Goal: Task Accomplishment & Management: Manage account settings

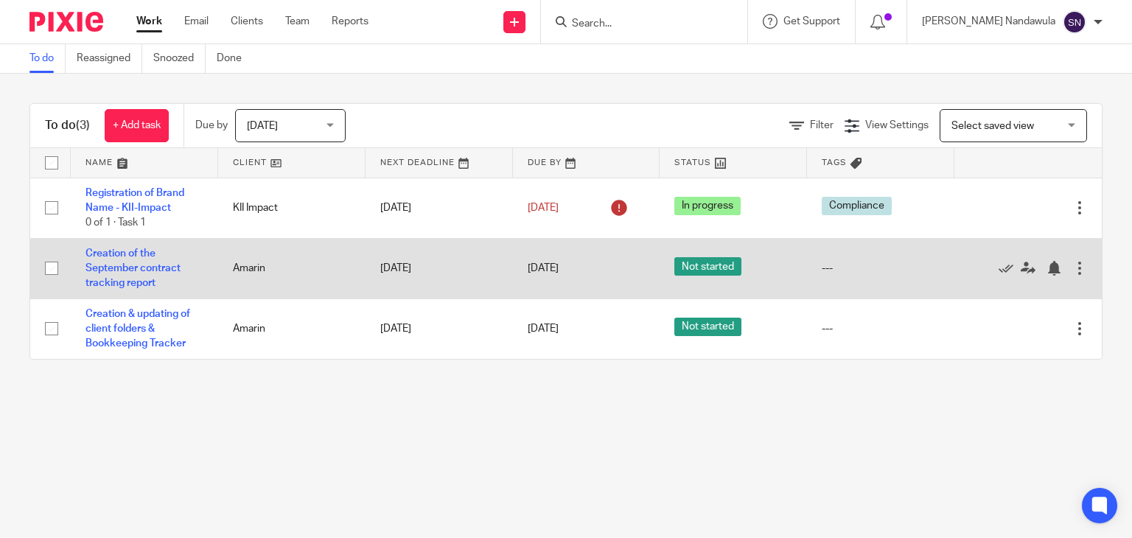
click at [1056, 260] on div "Edit task Delete" at bounding box center [1028, 268] width 118 height 37
click at [1073, 267] on div at bounding box center [1080, 268] width 15 height 15
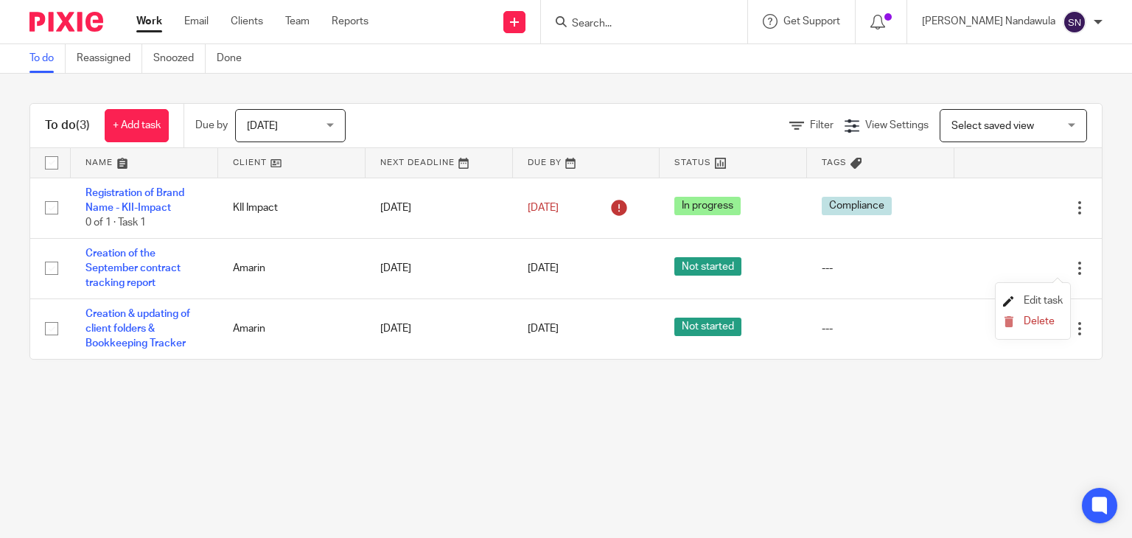
click at [1045, 296] on span "Edit task" at bounding box center [1043, 301] width 39 height 10
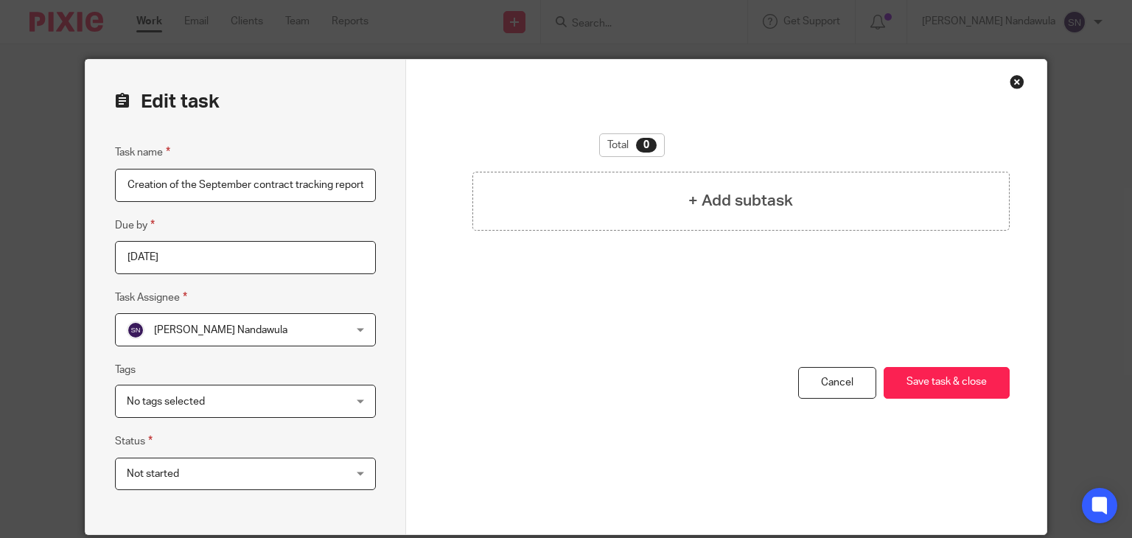
click at [358, 400] on div "No tags selected" at bounding box center [245, 401] width 261 height 33
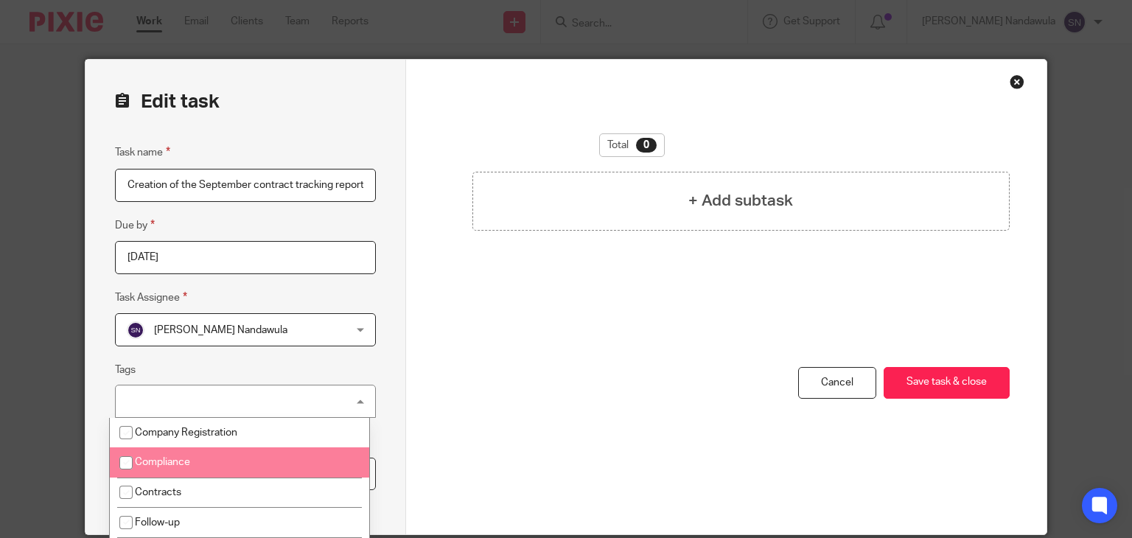
click at [307, 450] on li "Compliance" at bounding box center [239, 462] width 259 height 30
checkbox input "true"
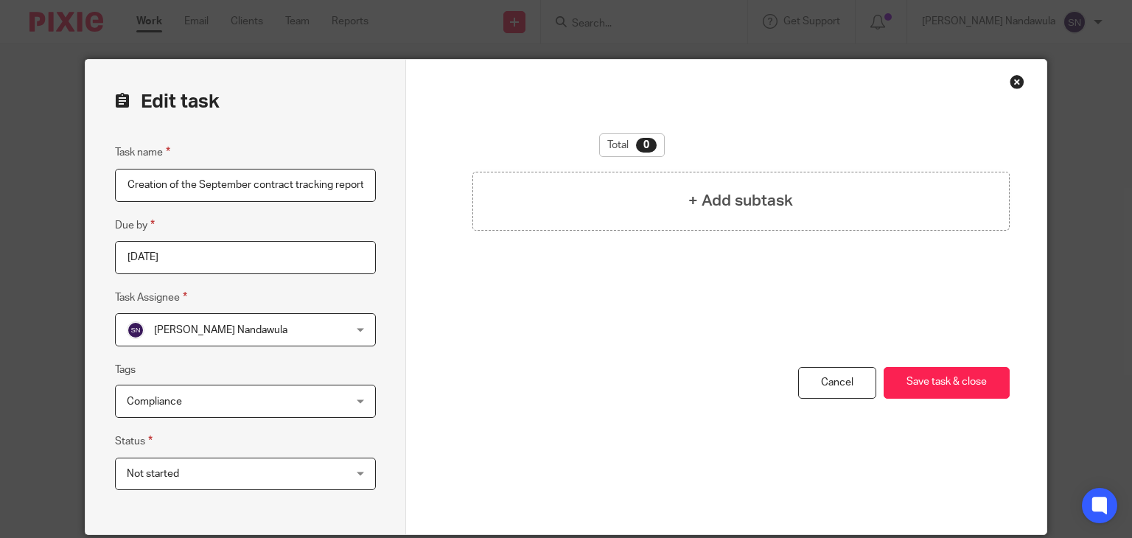
click at [406, 400] on div "Total 0 + Add subtask You have unsaved changes Cancel Save task & close Save ta…" at bounding box center [726, 297] width 641 height 475
click at [349, 472] on div "Not started Not started" at bounding box center [245, 474] width 261 height 33
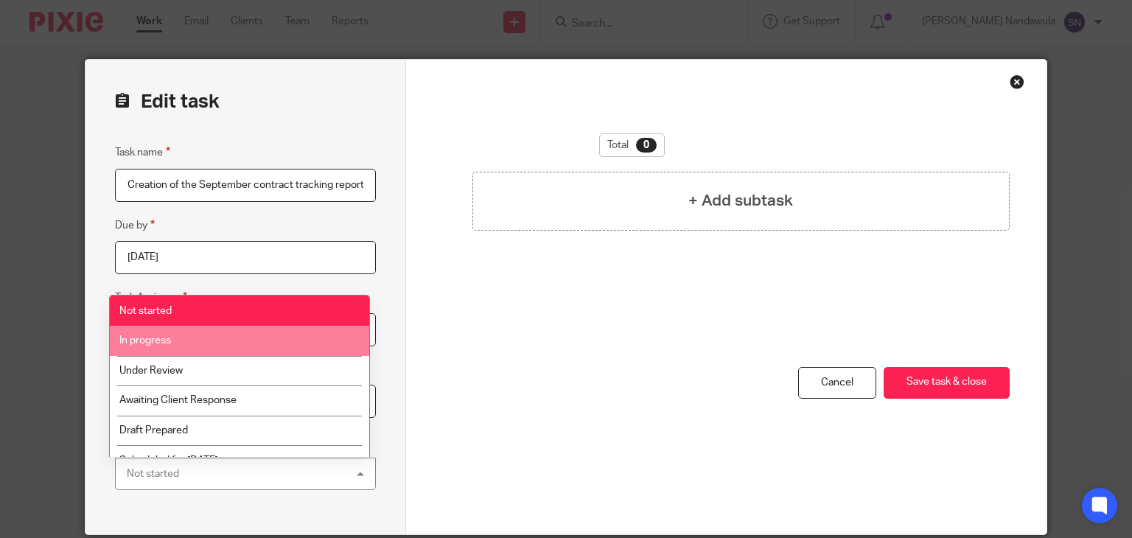
click at [270, 345] on li "In progress" at bounding box center [239, 341] width 259 height 30
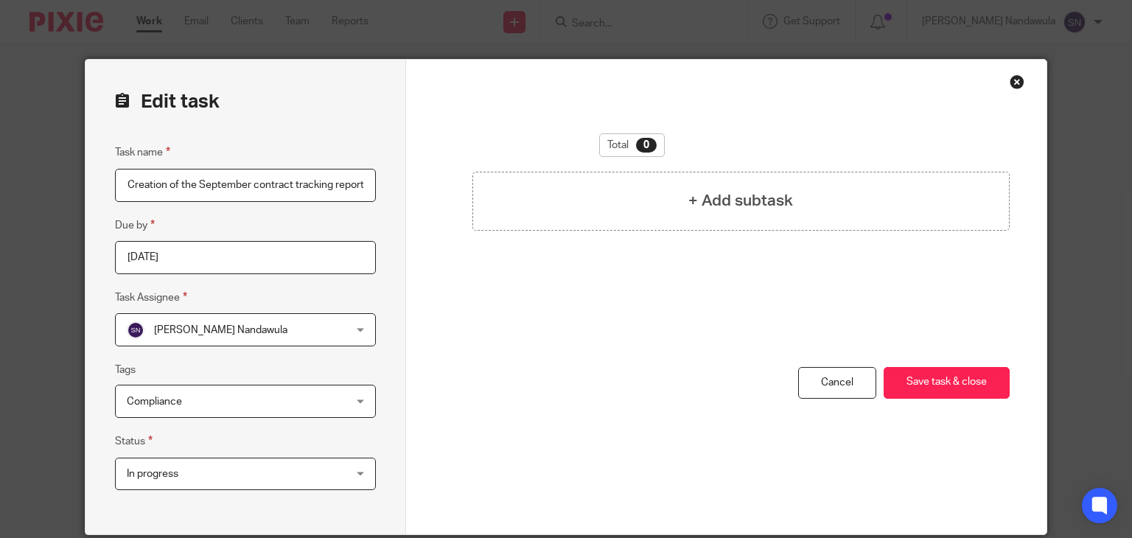
scroll to position [56, 0]
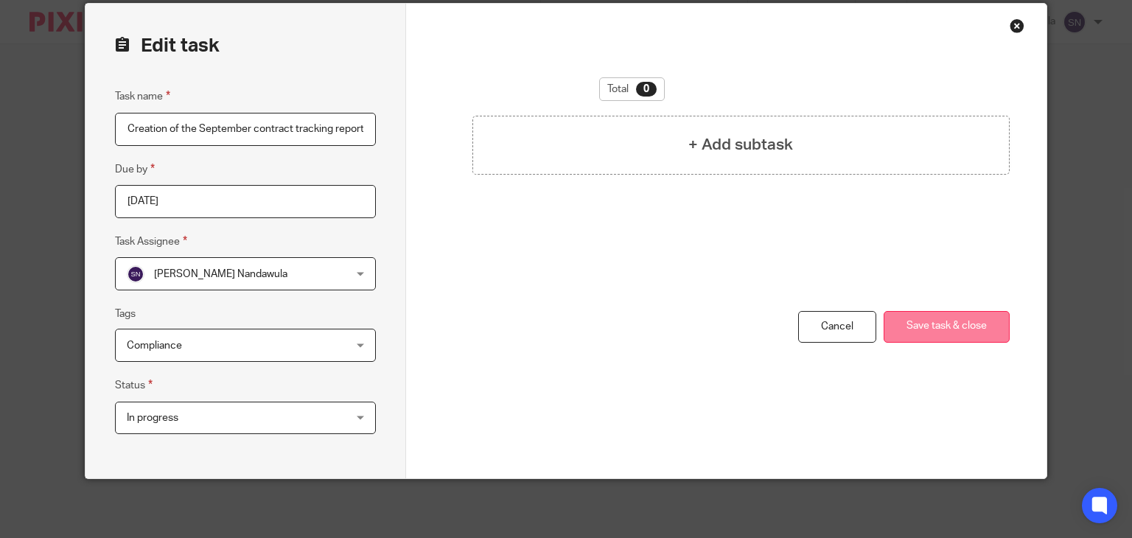
click at [933, 322] on button "Save task & close" at bounding box center [947, 327] width 126 height 32
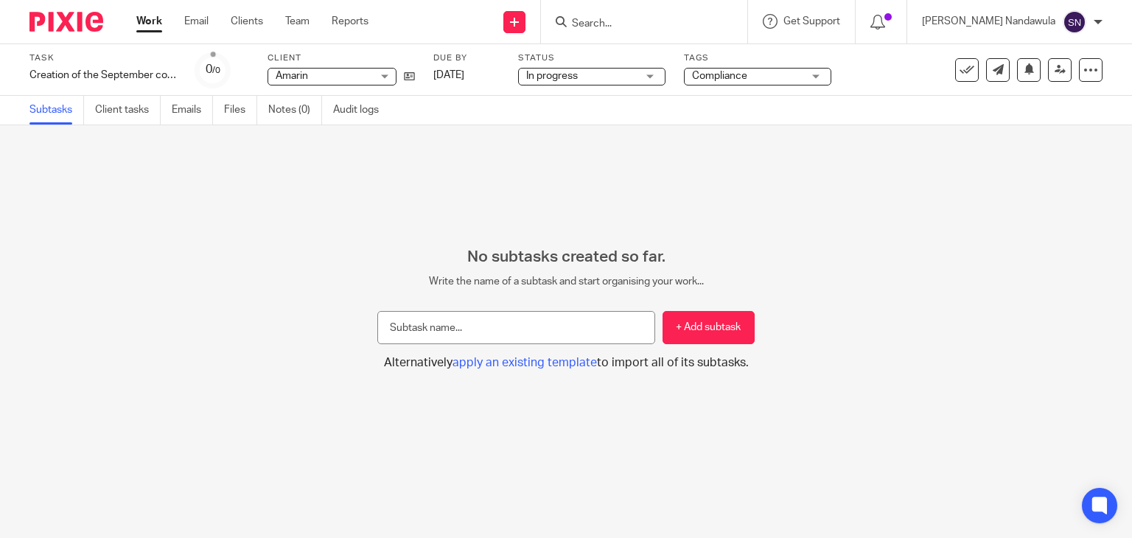
click at [144, 24] on link "Work" at bounding box center [149, 21] width 26 height 15
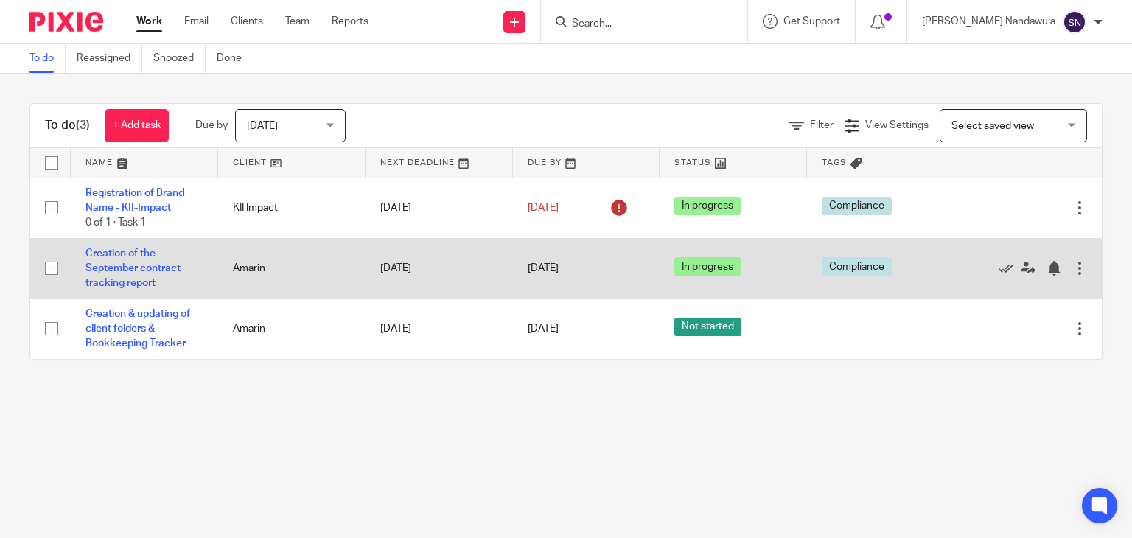
click at [1050, 278] on div "Edit task Delete" at bounding box center [1028, 268] width 118 height 37
click at [1073, 268] on div at bounding box center [1080, 268] width 15 height 15
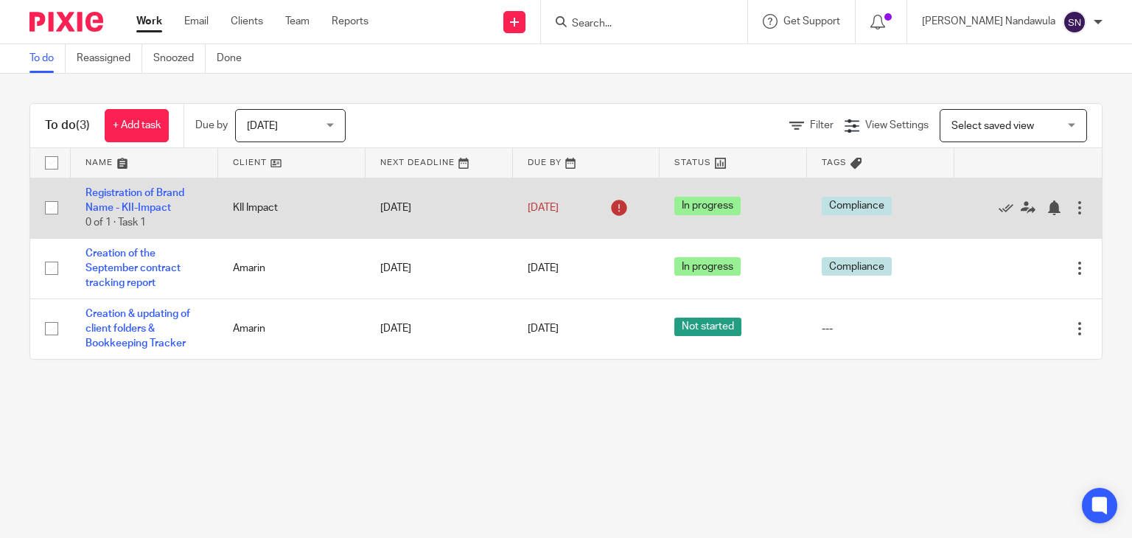
click at [1073, 209] on div at bounding box center [1080, 208] width 15 height 15
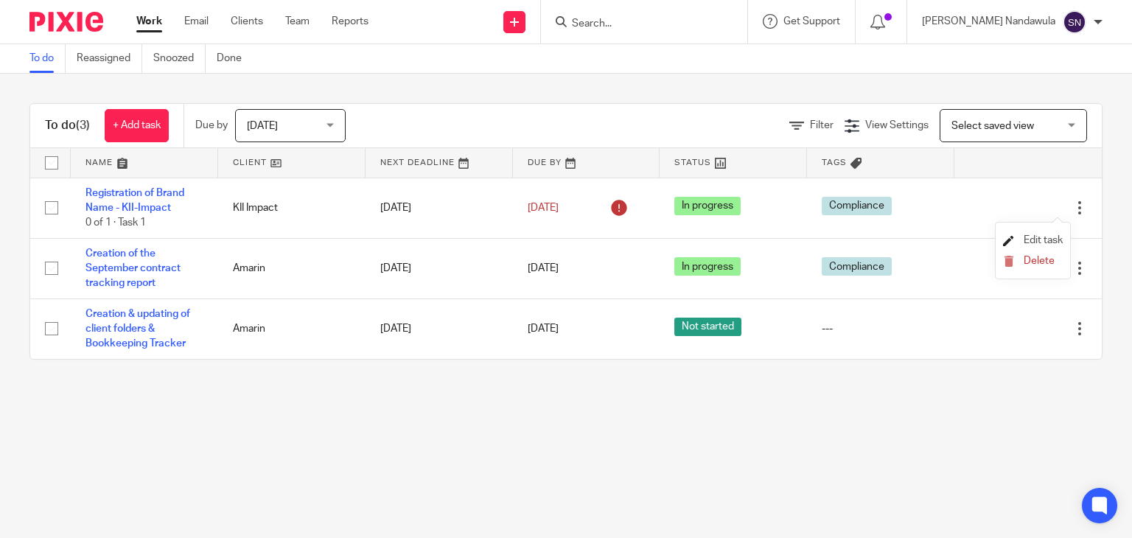
click at [1047, 243] on span "Edit task" at bounding box center [1043, 240] width 39 height 10
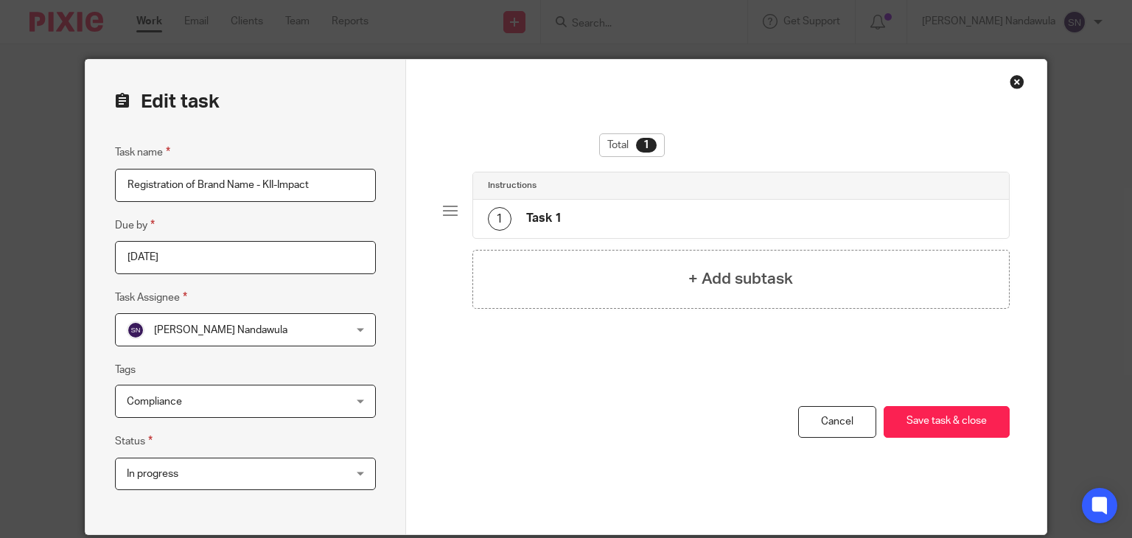
click at [1010, 77] on div "Close this dialog window" at bounding box center [1017, 81] width 15 height 15
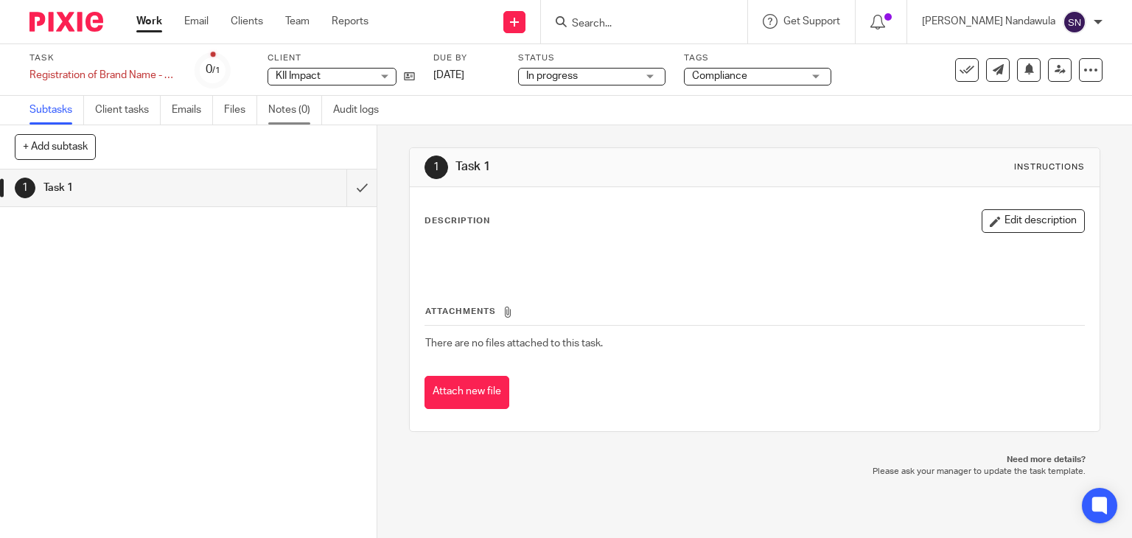
click at [290, 101] on link "Notes (0)" at bounding box center [295, 110] width 54 height 29
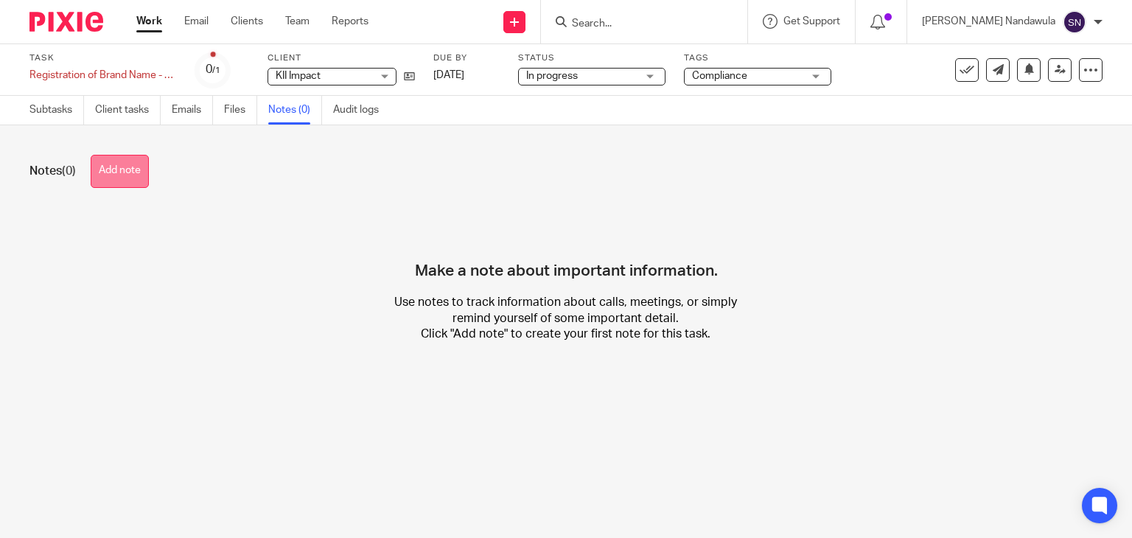
click at [127, 163] on button "Add note" at bounding box center [120, 171] width 58 height 33
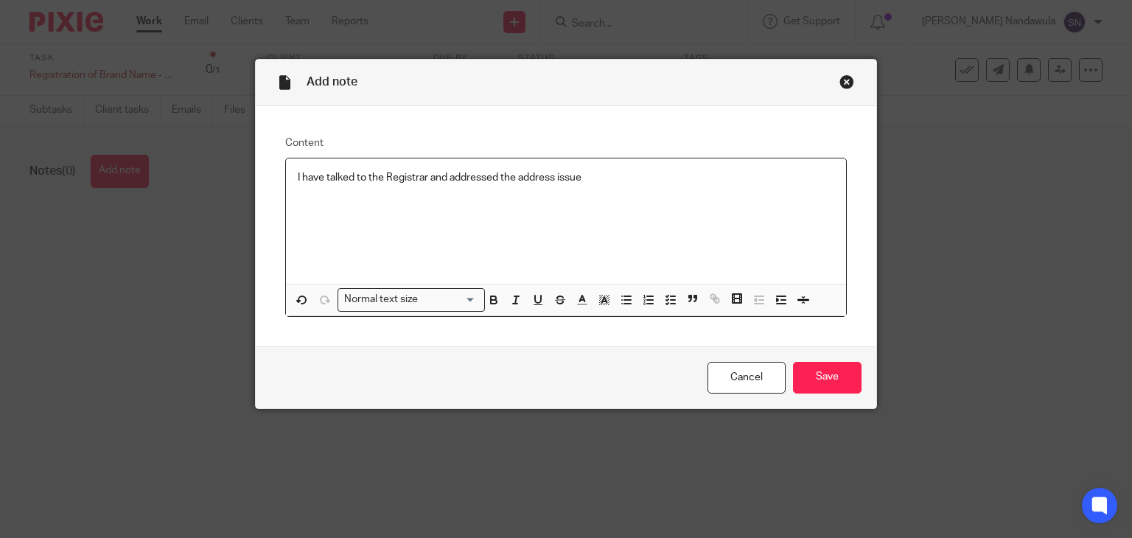
click at [515, 179] on p "I have talked to the Registrar and addressed the address issue" at bounding box center [566, 177] width 537 height 15
click at [624, 170] on p "I have talked to the Registrar and addressed the Physical address issue" at bounding box center [566, 177] width 537 height 15
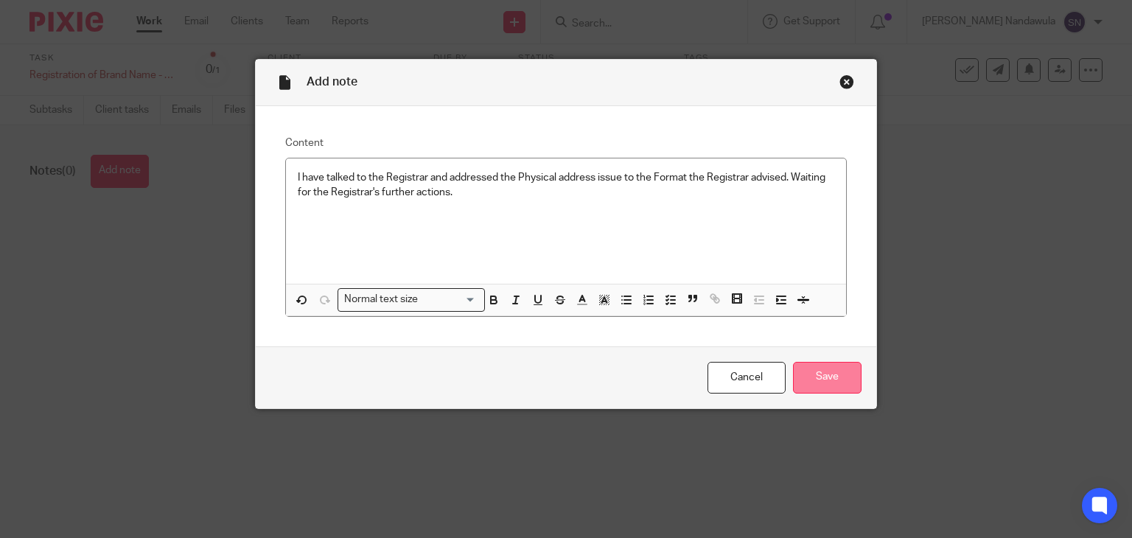
click at [829, 380] on input "Save" at bounding box center [827, 378] width 69 height 32
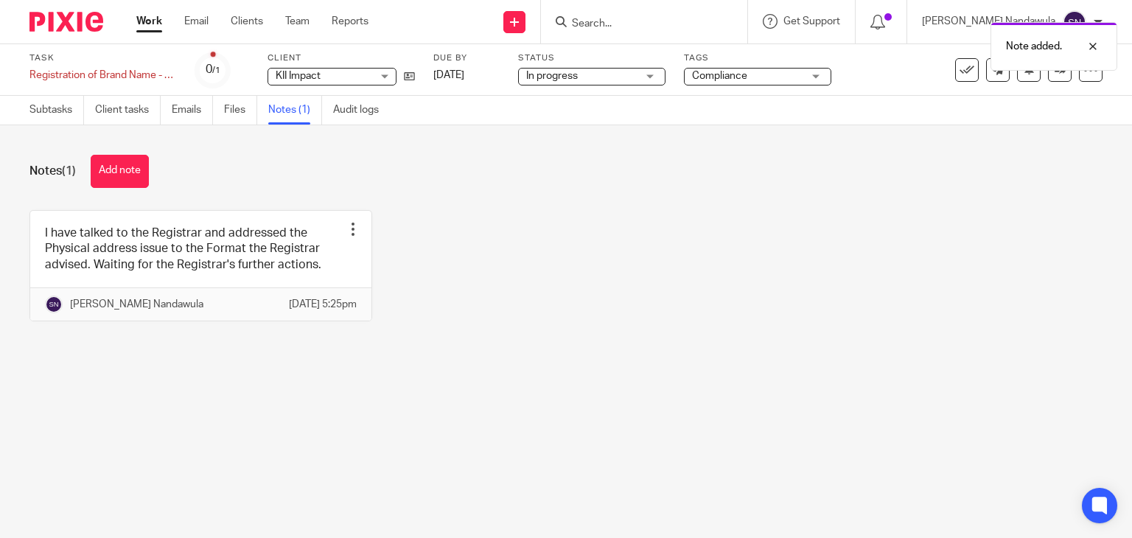
click at [147, 15] on link "Work" at bounding box center [149, 21] width 26 height 15
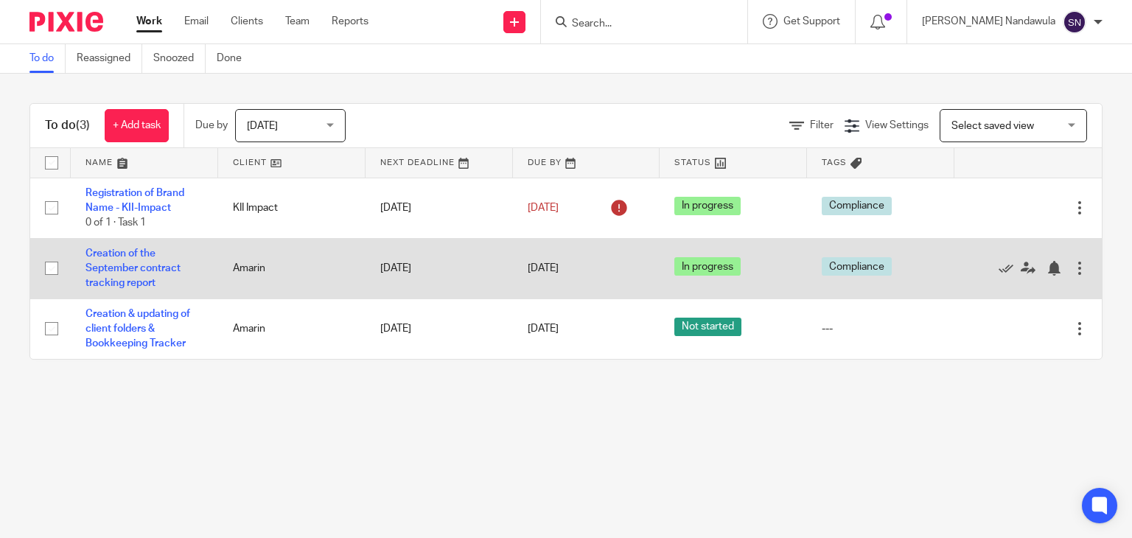
click at [1073, 269] on div at bounding box center [1080, 268] width 15 height 15
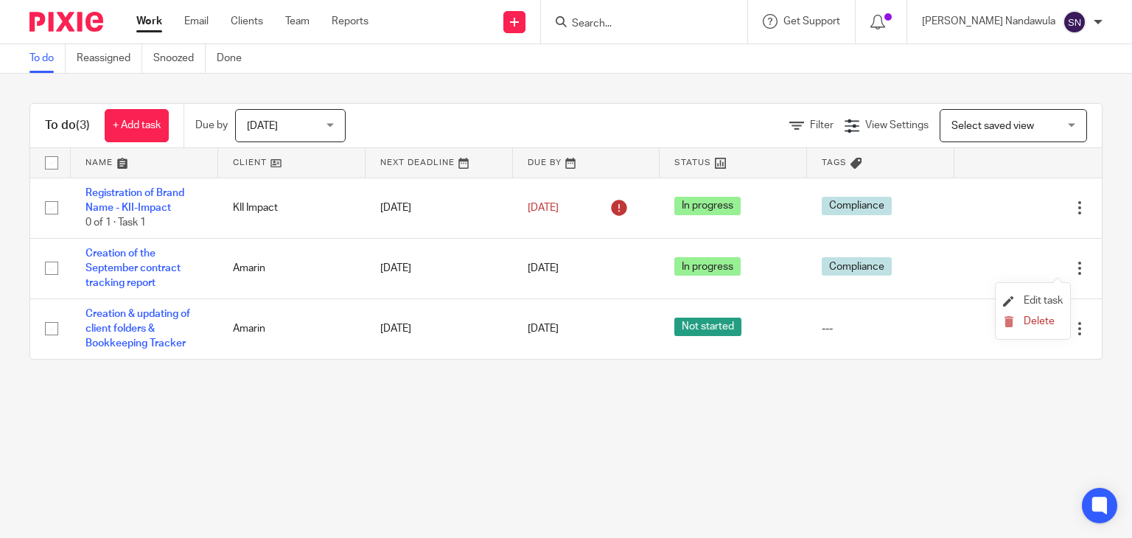
click at [1049, 293] on li "Edit task" at bounding box center [1033, 301] width 60 height 22
click at [1037, 301] on span "Edit task" at bounding box center [1043, 301] width 39 height 10
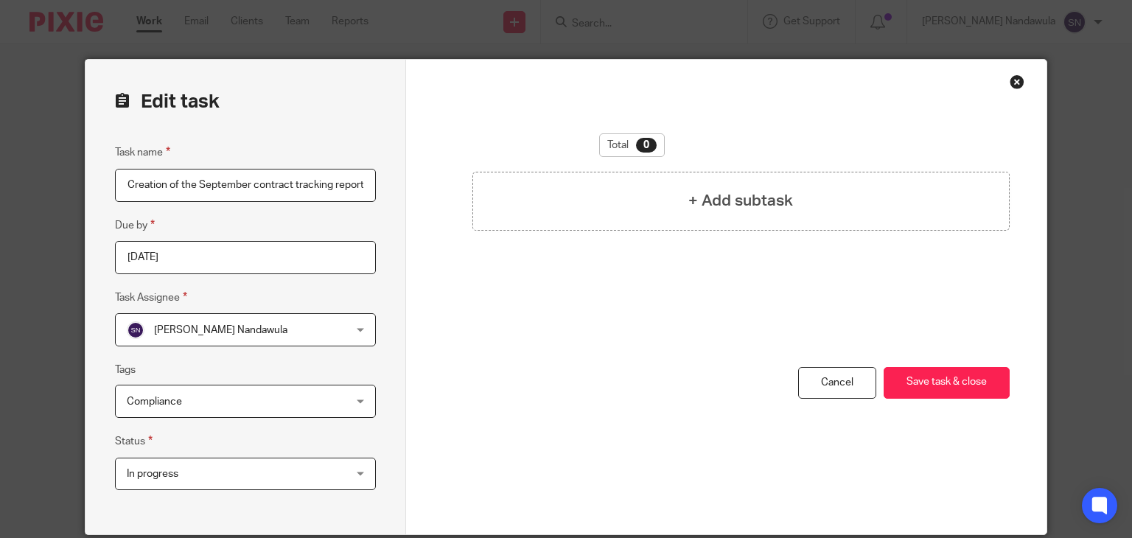
click at [1013, 80] on div "Close this dialog window" at bounding box center [1017, 81] width 15 height 15
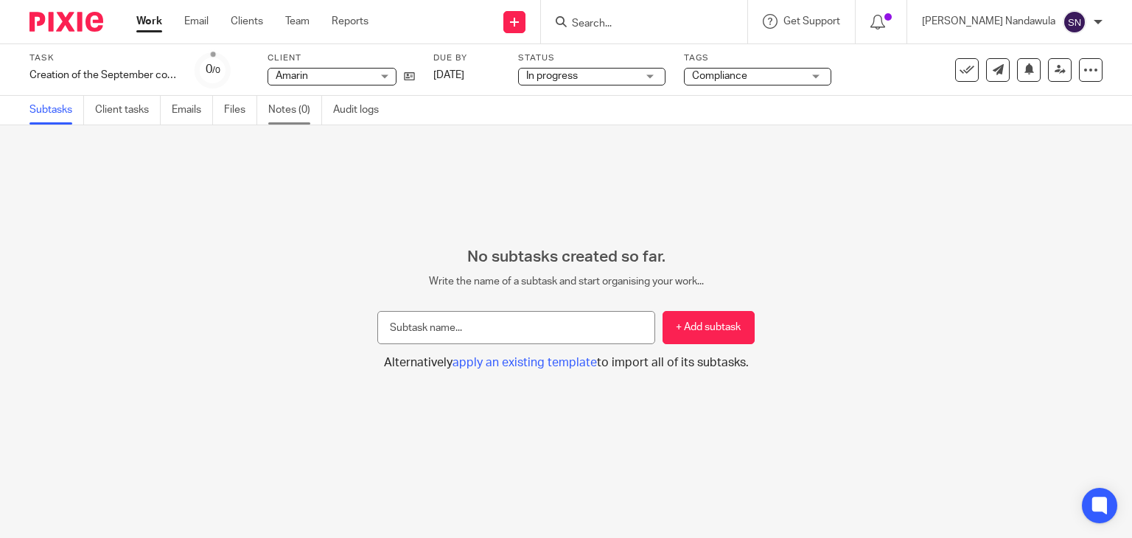
click at [291, 107] on link "Notes (0)" at bounding box center [295, 110] width 54 height 29
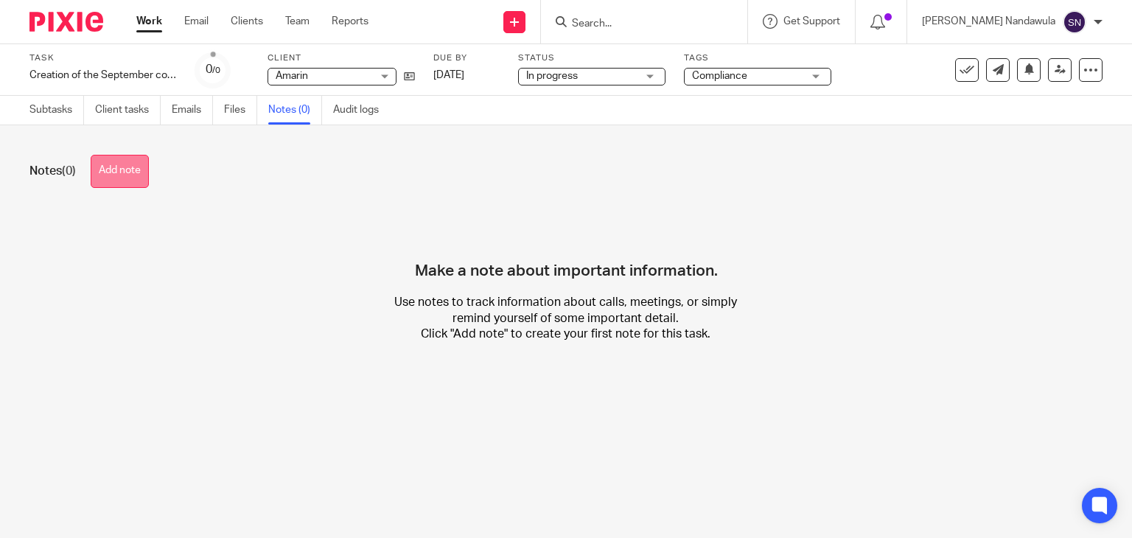
click at [116, 161] on button "Add note" at bounding box center [120, 171] width 58 height 33
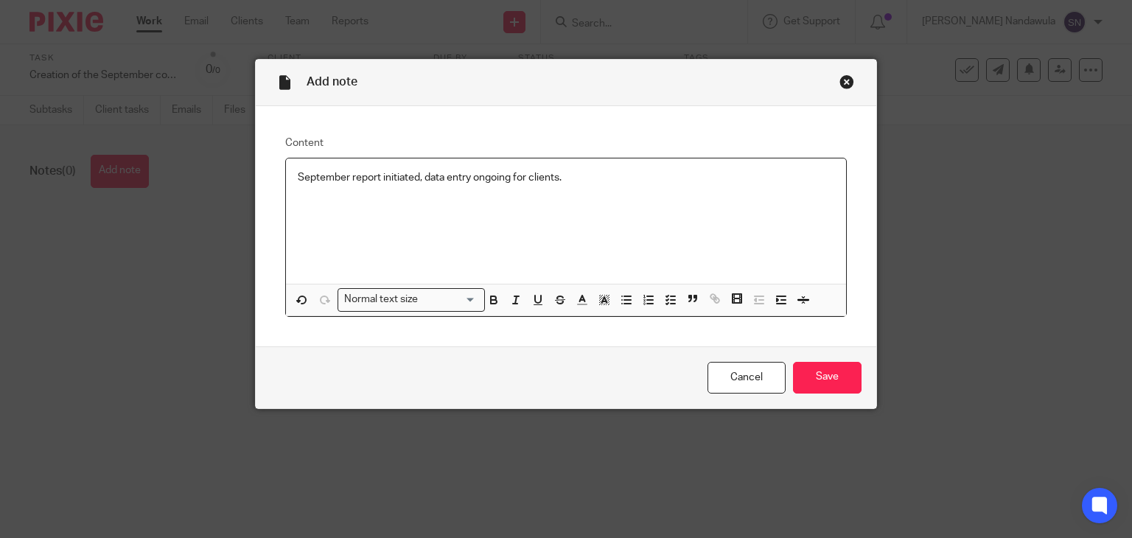
click at [468, 175] on p "September report initiated, data entry ongoing for clients." at bounding box center [566, 177] width 537 height 15
click at [588, 184] on p "September report initiated, data entry still ongoing for clients." at bounding box center [566, 177] width 537 height 15
click at [588, 178] on p "September report initiated, data entry still ongoing for clients ,a nd some dat…" at bounding box center [566, 177] width 537 height 15
click at [582, 181] on p "September report initiated, data entry still ongoing for clients ,and some data…" at bounding box center [566, 177] width 537 height 15
click at [765, 178] on p "The September report was initiated, data entry is still ongoing for clients, an…" at bounding box center [566, 177] width 537 height 15
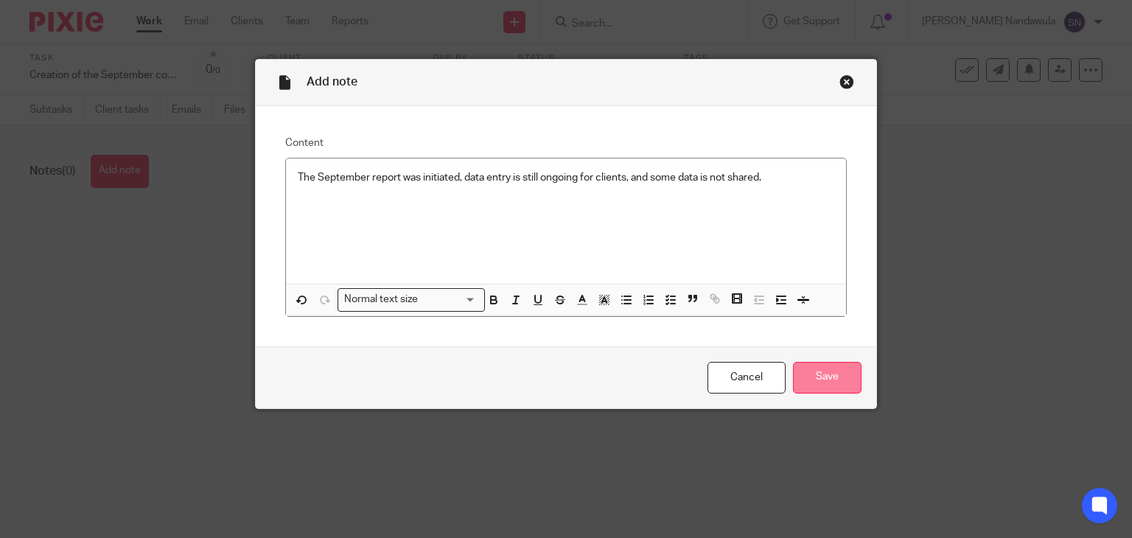
click at [818, 382] on input "Save" at bounding box center [827, 378] width 69 height 32
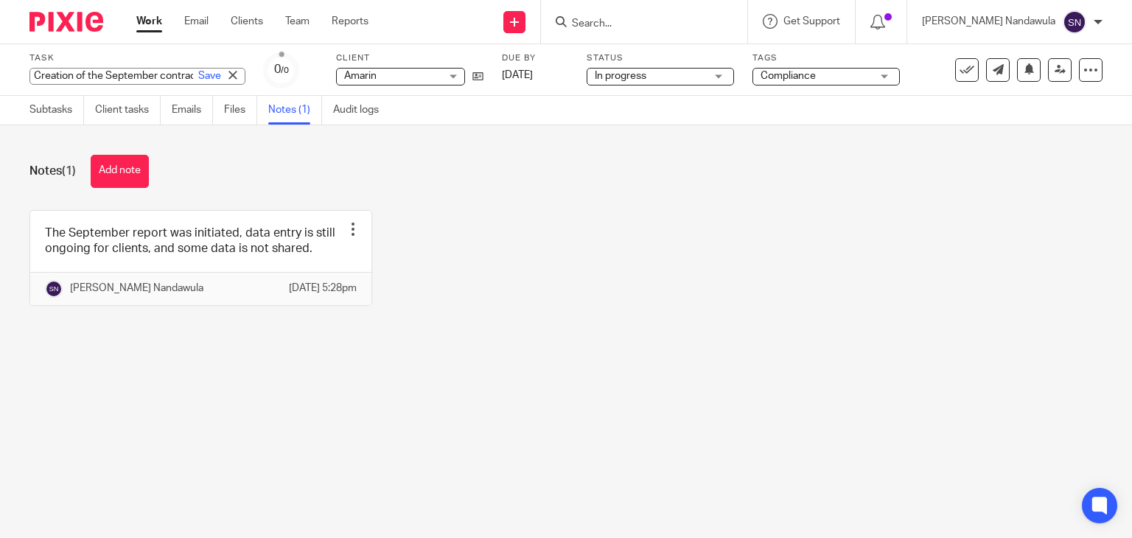
click at [109, 72] on div "Creation of the September contract tracking report Save Creation of the Septemb…" at bounding box center [137, 76] width 216 height 17
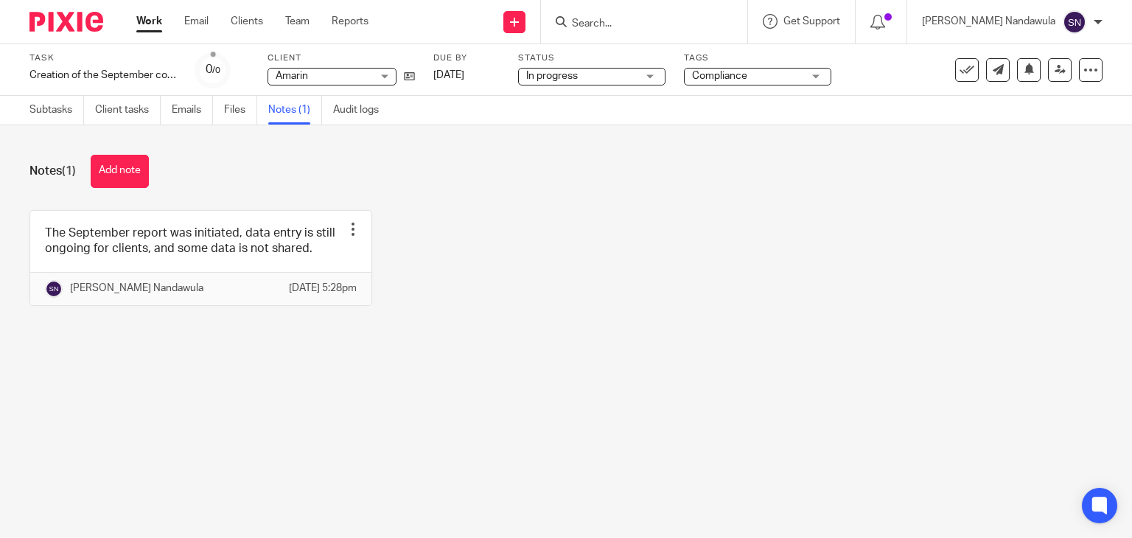
click at [201, 157] on div "Notes (1) Add note" at bounding box center [565, 171] width 1073 height 33
click at [139, 13] on div "Work Email Clients Team Reports Work Email Clients Team Reports Settings" at bounding box center [256, 21] width 269 height 43
click at [151, 20] on link "Work" at bounding box center [149, 21] width 26 height 15
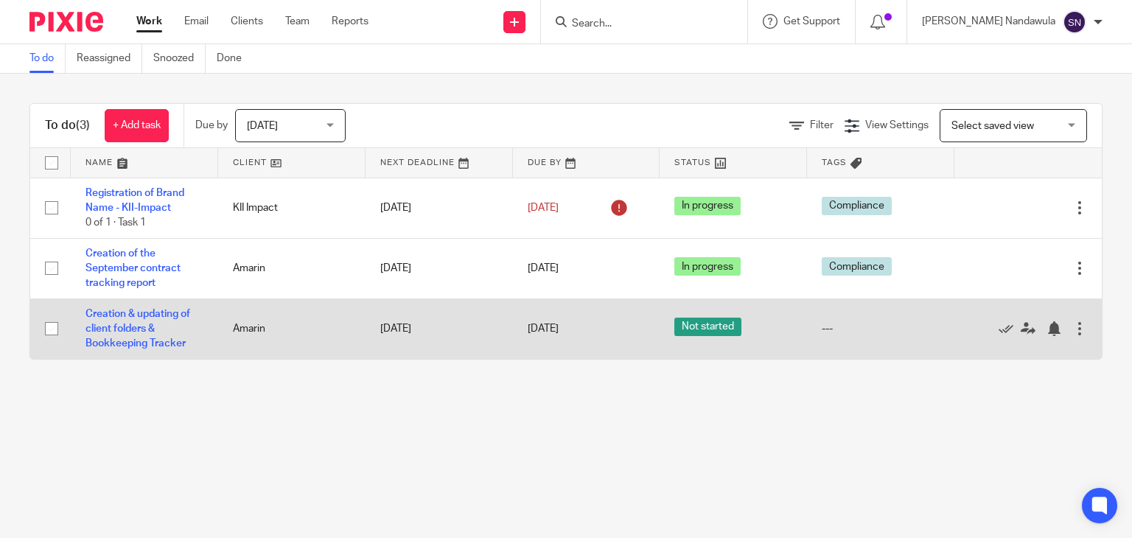
click at [1073, 330] on div at bounding box center [1080, 328] width 15 height 15
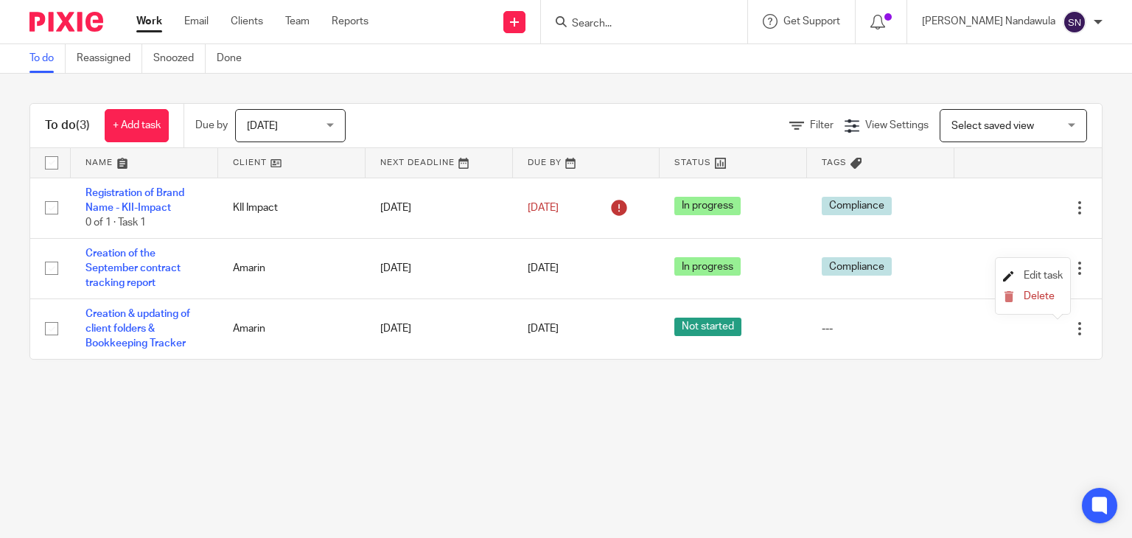
click at [1045, 274] on span "Edit task" at bounding box center [1043, 276] width 39 height 10
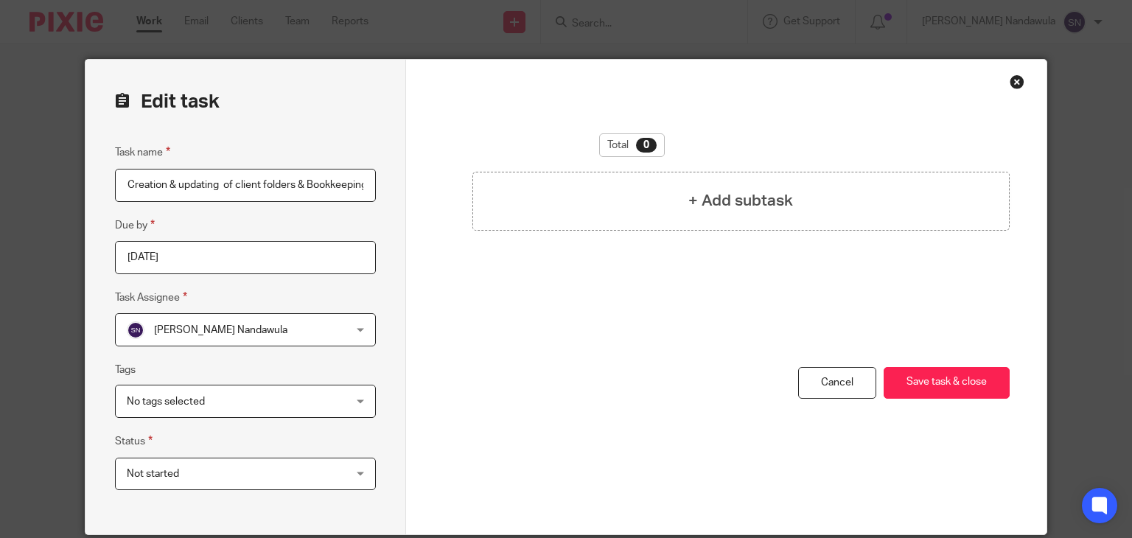
click at [1014, 77] on div "Close this dialog window" at bounding box center [1017, 81] width 15 height 15
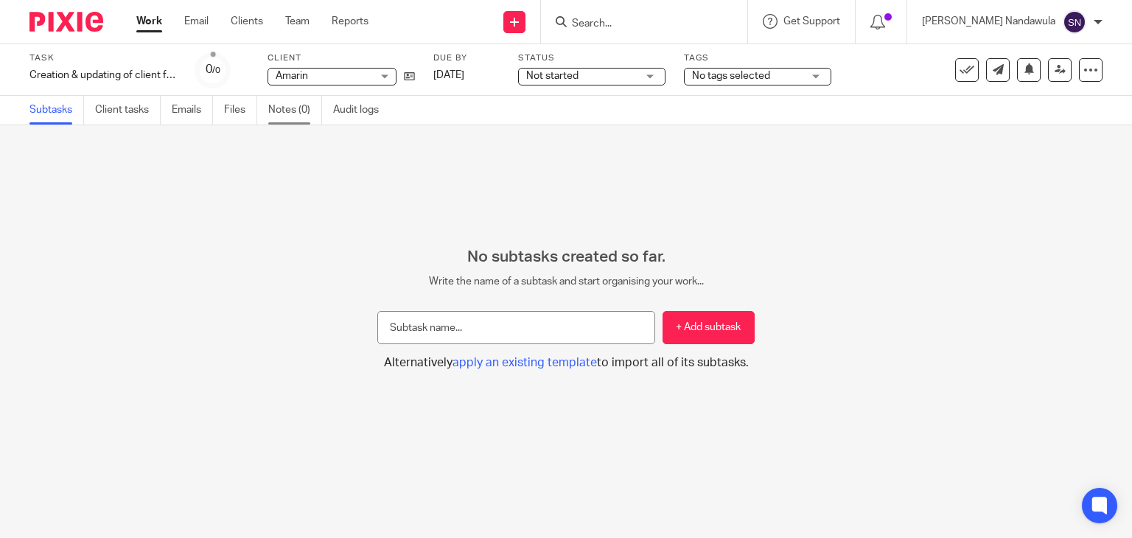
click at [277, 97] on link "Notes (0)" at bounding box center [295, 110] width 54 height 29
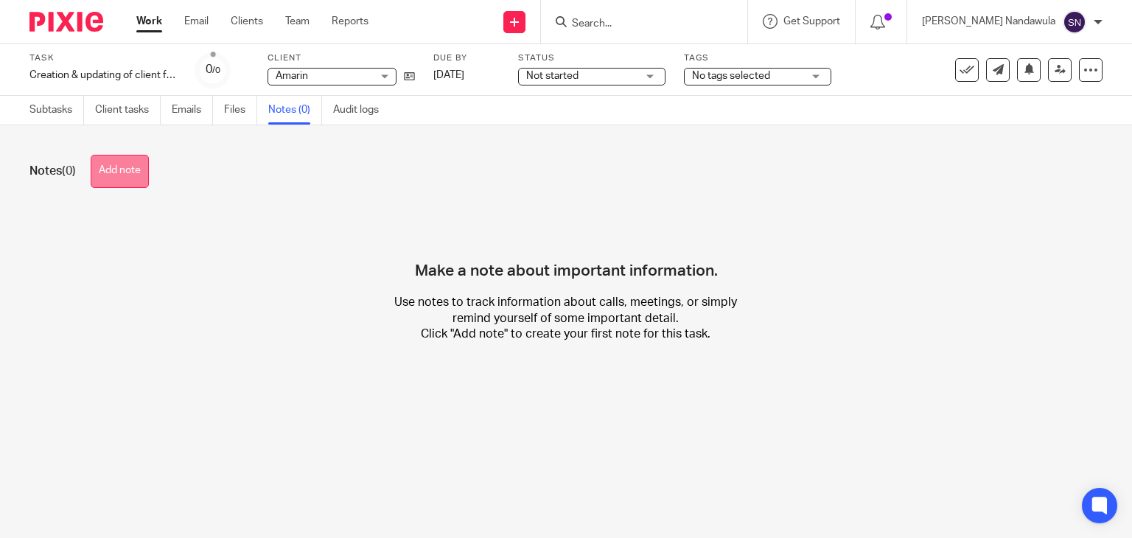
click at [115, 161] on button "Add note" at bounding box center [120, 171] width 58 height 33
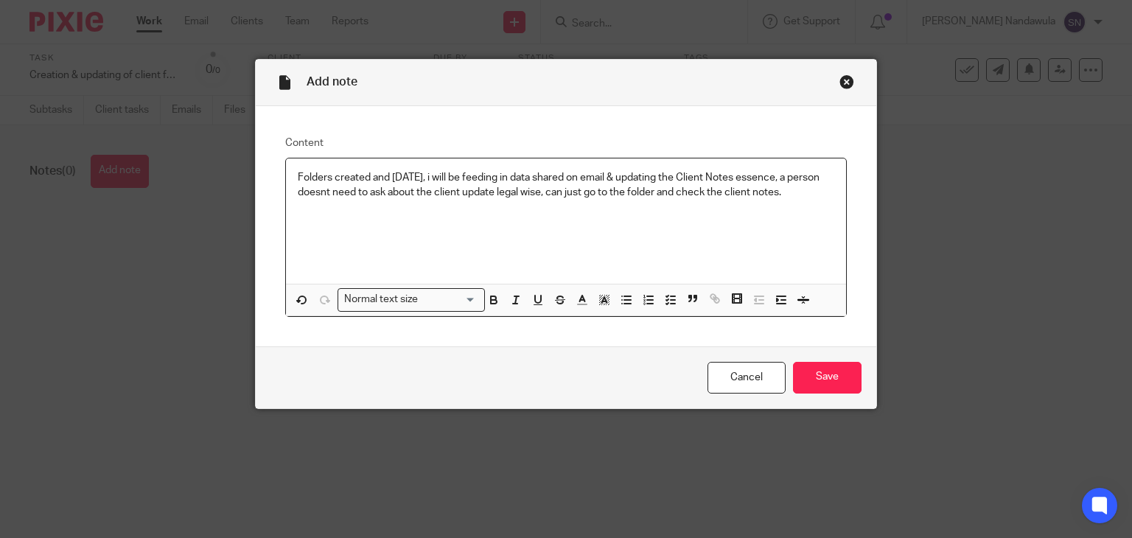
click at [439, 172] on p "Folders created and [DATE], i will be feeding in data shared on email & updatin…" at bounding box center [566, 185] width 537 height 30
click at [441, 176] on p "Folders created and [DATE], i will be feeding in data shared on email & updatin…" at bounding box center [566, 185] width 537 height 30
click at [346, 192] on p "Folders created and Tomorrow, I will be feeding in data shared on email & updat…" at bounding box center [566, 185] width 537 height 30
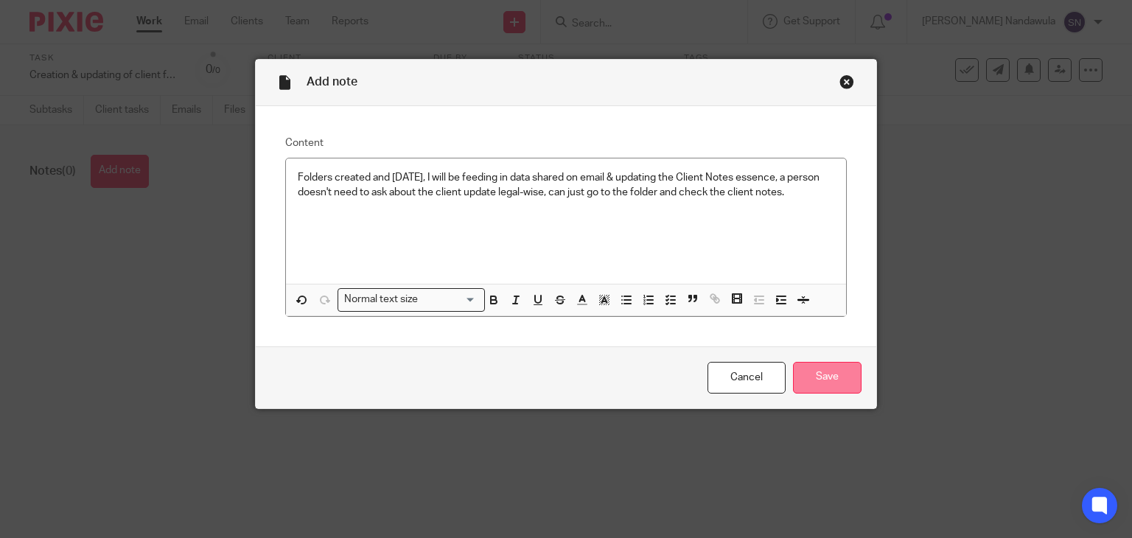
click at [817, 381] on input "Save" at bounding box center [827, 378] width 69 height 32
